Goal: Task Accomplishment & Management: Manage account settings

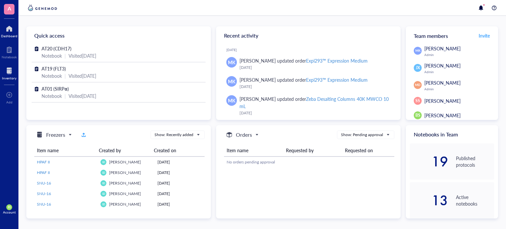
click at [5, 72] on div at bounding box center [9, 71] width 14 height 11
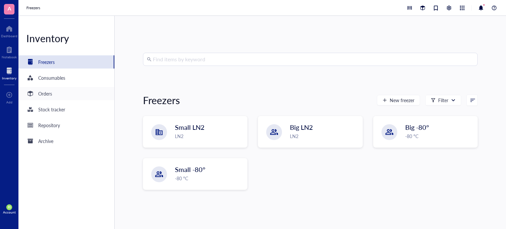
click at [45, 95] on div "Orders" at bounding box center [45, 93] width 14 height 7
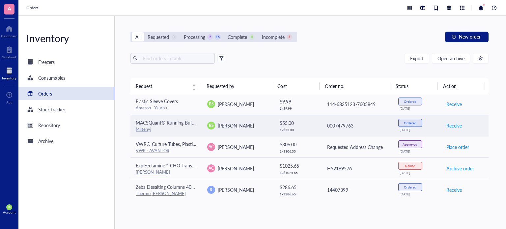
scroll to position [198, 0]
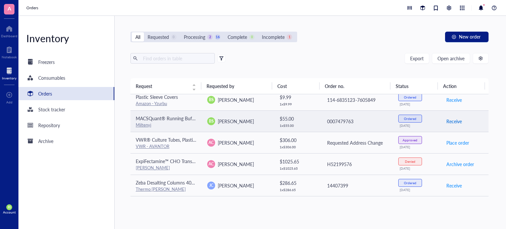
click at [452, 121] on span "Receive" at bounding box center [453, 121] width 15 height 7
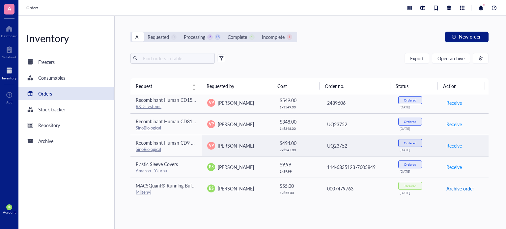
scroll to position [170, 0]
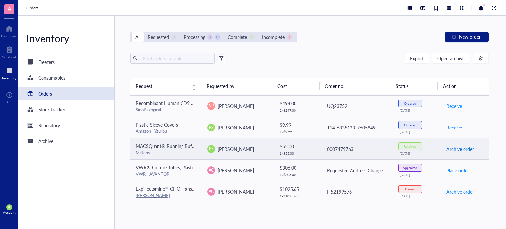
click at [455, 149] on span "Archive order" at bounding box center [460, 148] width 28 height 7
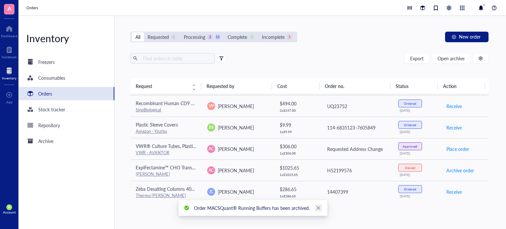
click at [319, 209] on icon "close" at bounding box center [318, 208] width 4 height 4
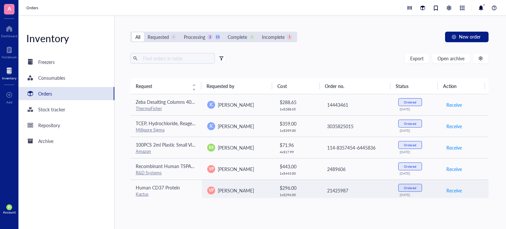
scroll to position [0, 0]
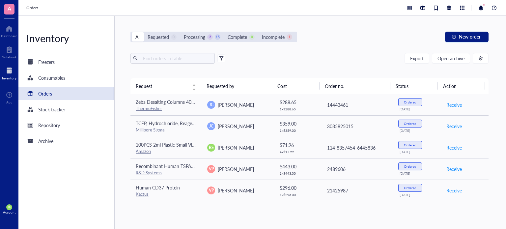
drag, startPoint x: 191, startPoint y: 40, endPoint x: 191, endPoint y: 43, distance: 3.6
click at [191, 40] on div "Processing" at bounding box center [194, 36] width 21 height 7
click at [180, 32] on input "Processing 2 15" at bounding box center [180, 32] width 0 height 0
click at [277, 35] on div "Incomplete" at bounding box center [273, 36] width 23 height 7
click at [258, 32] on input "Incomplete 1" at bounding box center [258, 32] width 0 height 0
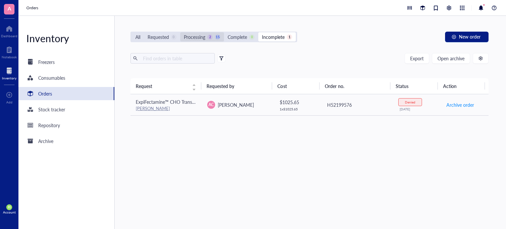
click at [201, 37] on div "Processing" at bounding box center [194, 36] width 21 height 7
click at [180, 32] on input "Processing 2 15" at bounding box center [180, 32] width 0 height 0
